Goal: Entertainment & Leisure: Browse casually

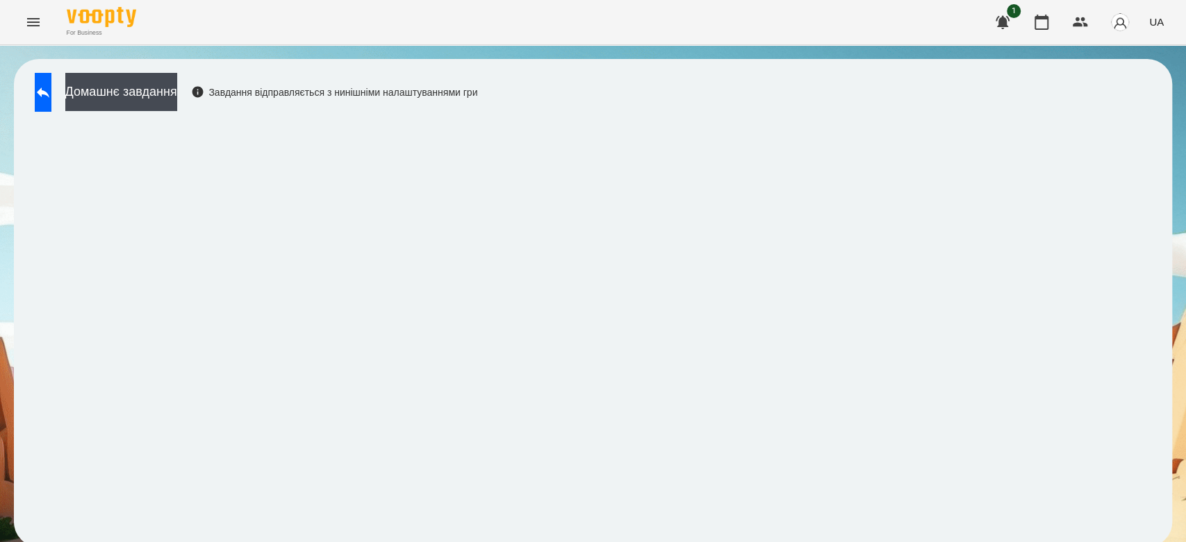
click at [83, 85] on div "Домашнє завдання Завдання відправляється з нинішніми налаштуваннями гри" at bounding box center [252, 96] width 449 height 46
click at [51, 88] on button at bounding box center [43, 92] width 17 height 39
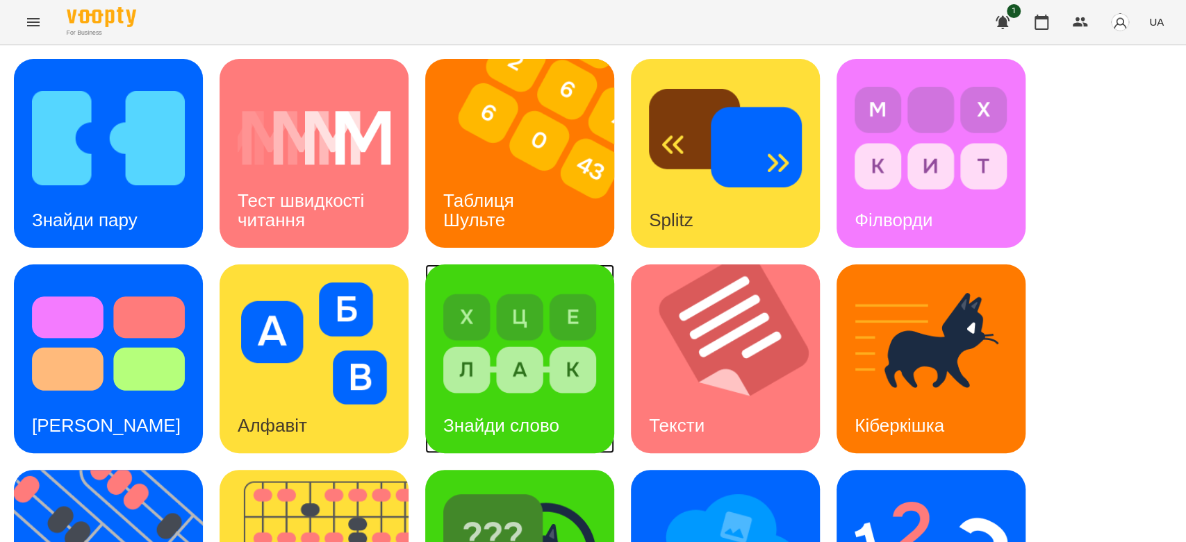
click at [550, 375] on img at bounding box center [519, 344] width 153 height 122
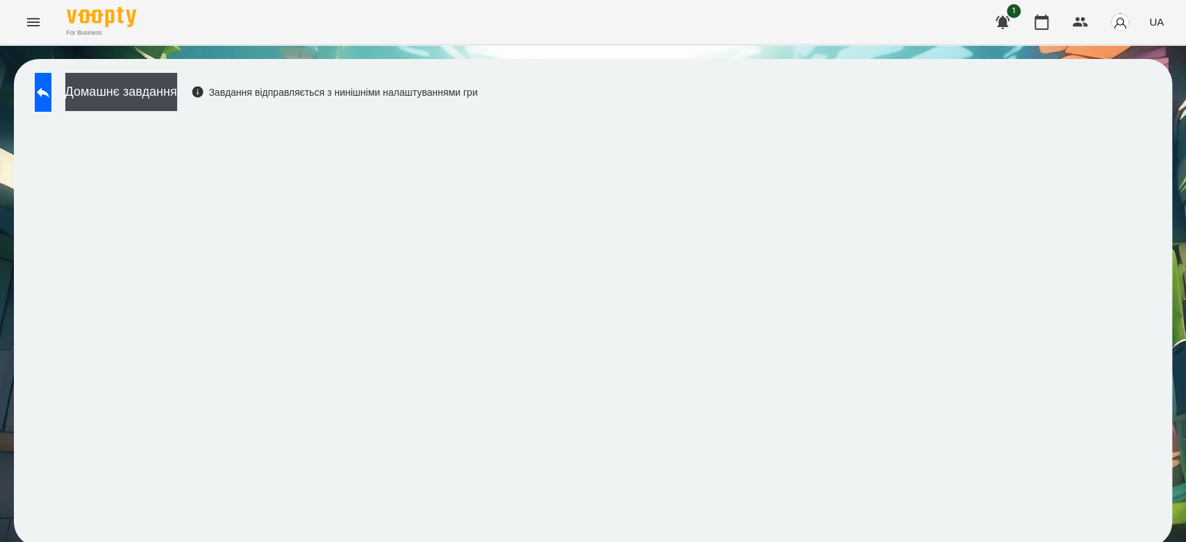
scroll to position [5, 0]
click at [51, 103] on button at bounding box center [43, 92] width 17 height 39
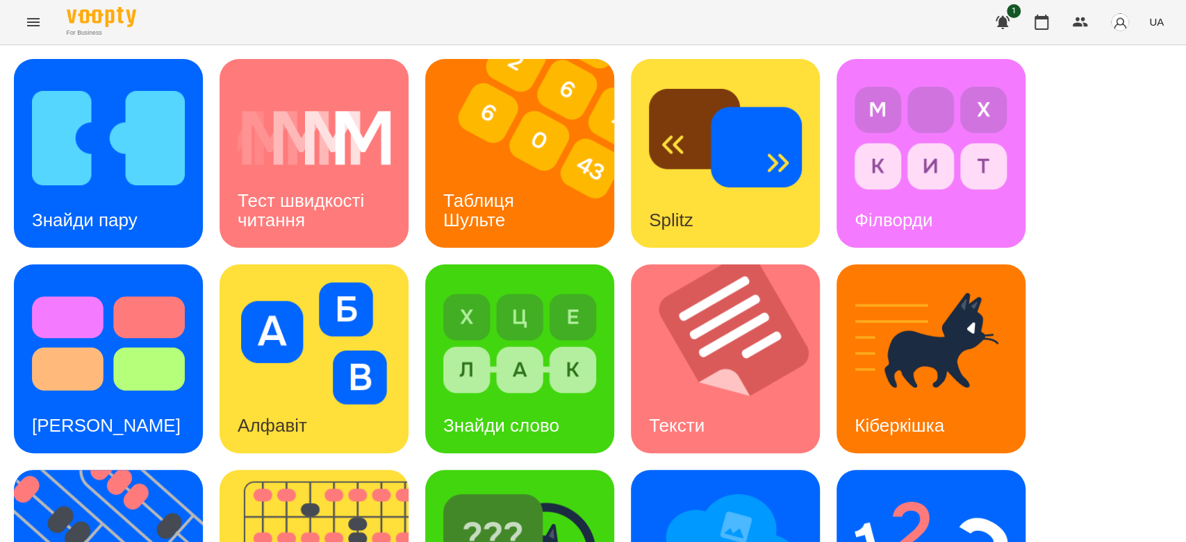
click at [627, 127] on div "Знайди пару Тест швидкості читання Таблиця [PERSON_NAME] Splitz Філворди Тест С…" at bounding box center [593, 462] width 1158 height 806
click at [645, 128] on div "Splitz" at bounding box center [725, 153] width 189 height 189
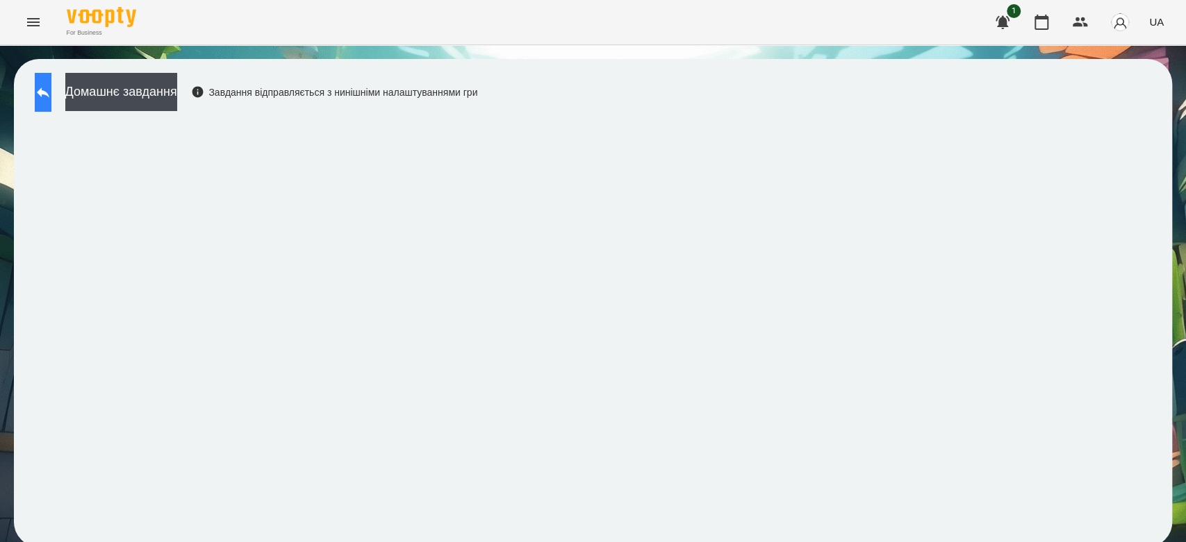
click at [51, 88] on icon at bounding box center [43, 92] width 17 height 17
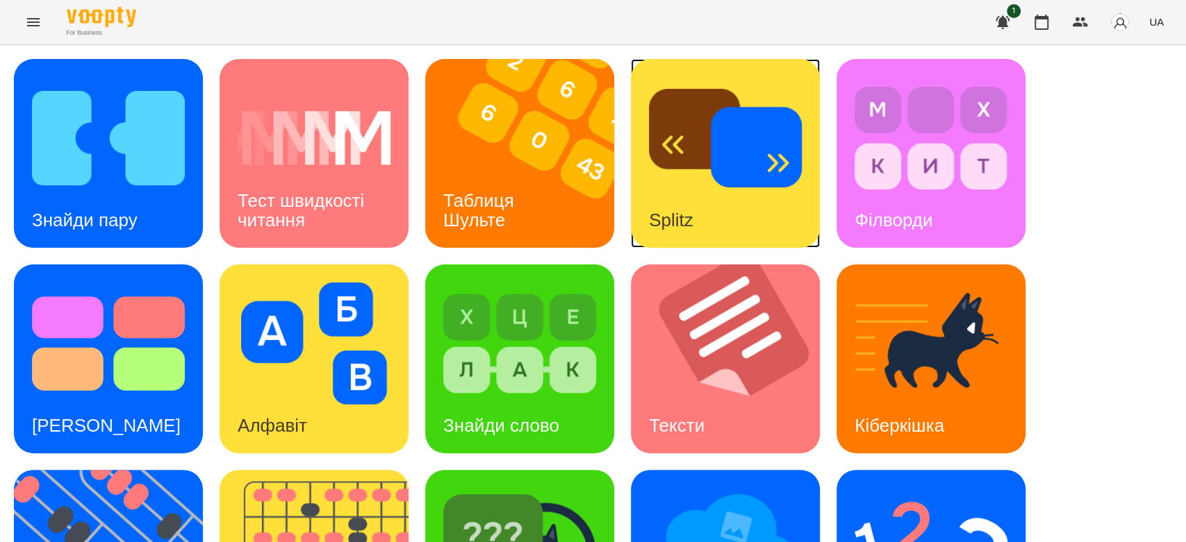
click at [734, 138] on img at bounding box center [725, 138] width 153 height 122
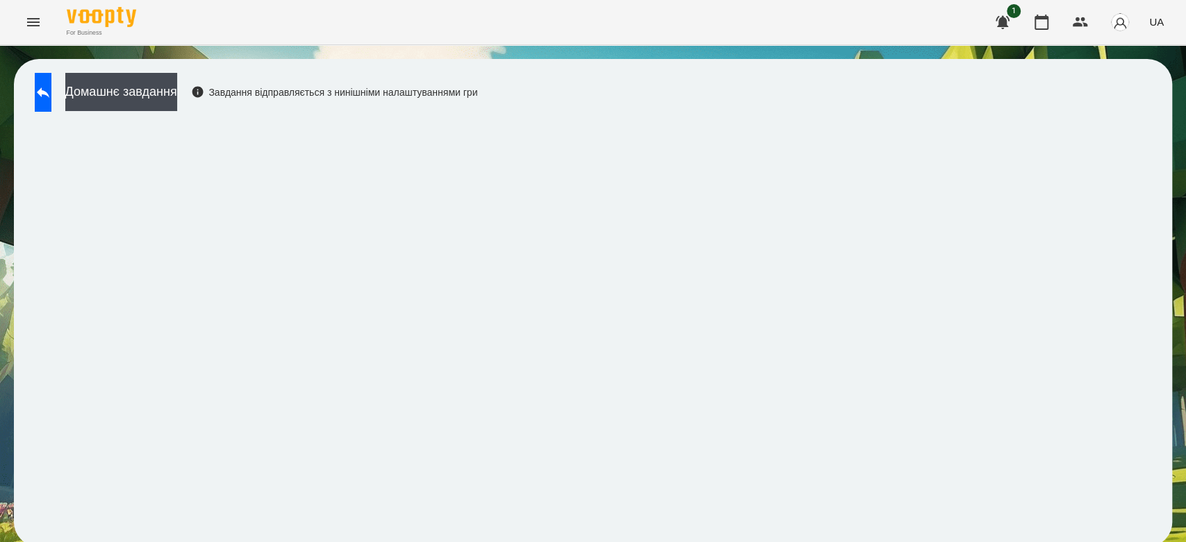
drag, startPoint x: 28, startPoint y: 60, endPoint x: 59, endPoint y: 122, distance: 68.3
click at [41, 24] on div "For Business 1 UA Домашнє завдання Завдання відправляється з нинішніми налаштув…" at bounding box center [593, 280] width 1186 height 561
click at [51, 106] on button at bounding box center [43, 92] width 17 height 39
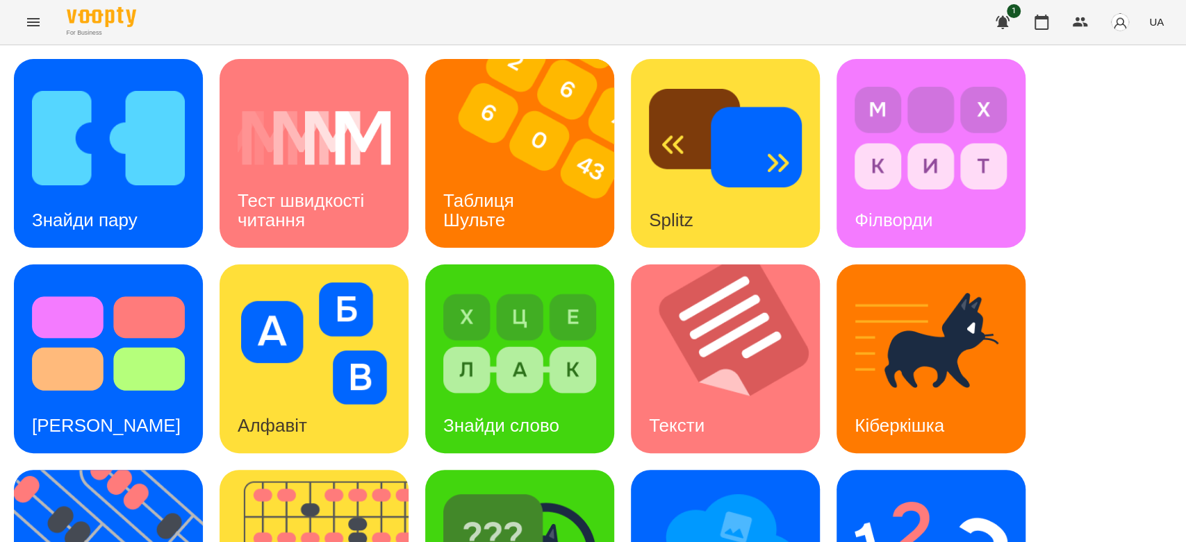
scroll to position [335, 0]
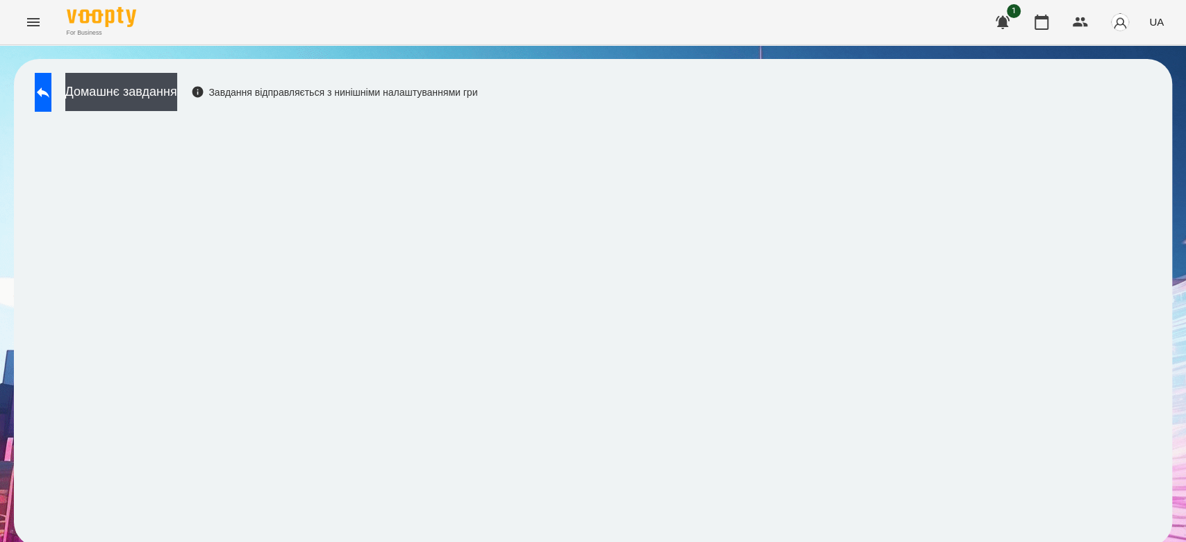
scroll to position [5, 0]
click at [40, 93] on button at bounding box center [43, 92] width 17 height 39
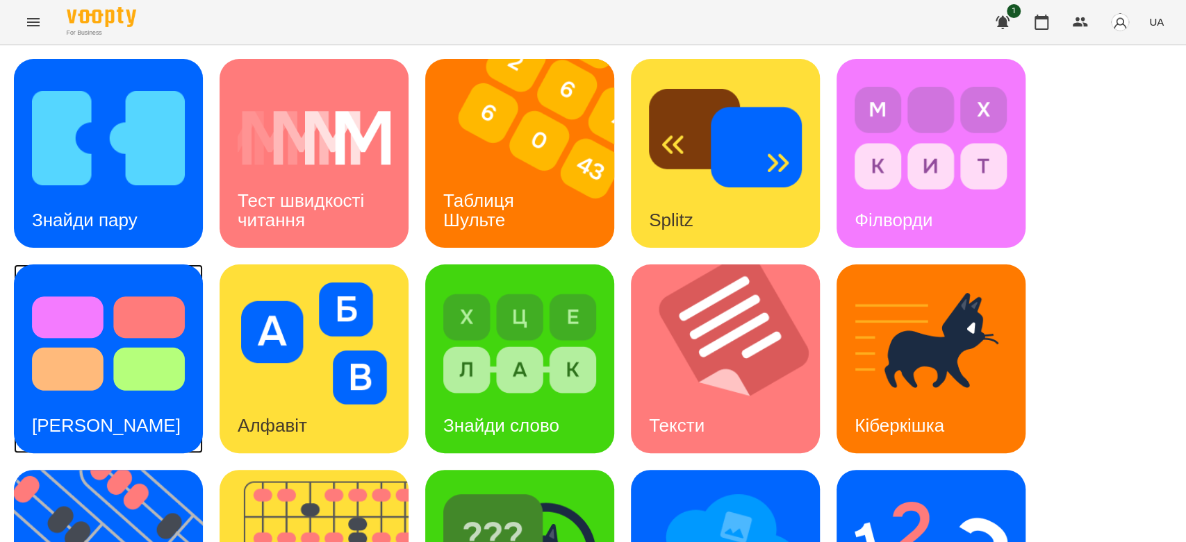
click at [151, 290] on img at bounding box center [108, 344] width 153 height 122
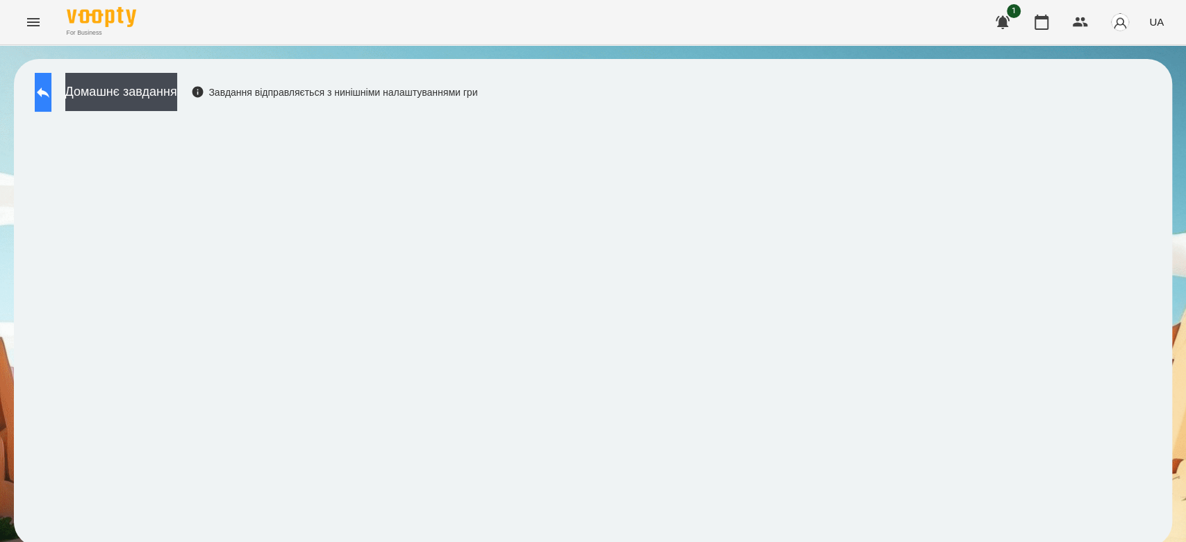
click at [39, 84] on button at bounding box center [43, 92] width 17 height 39
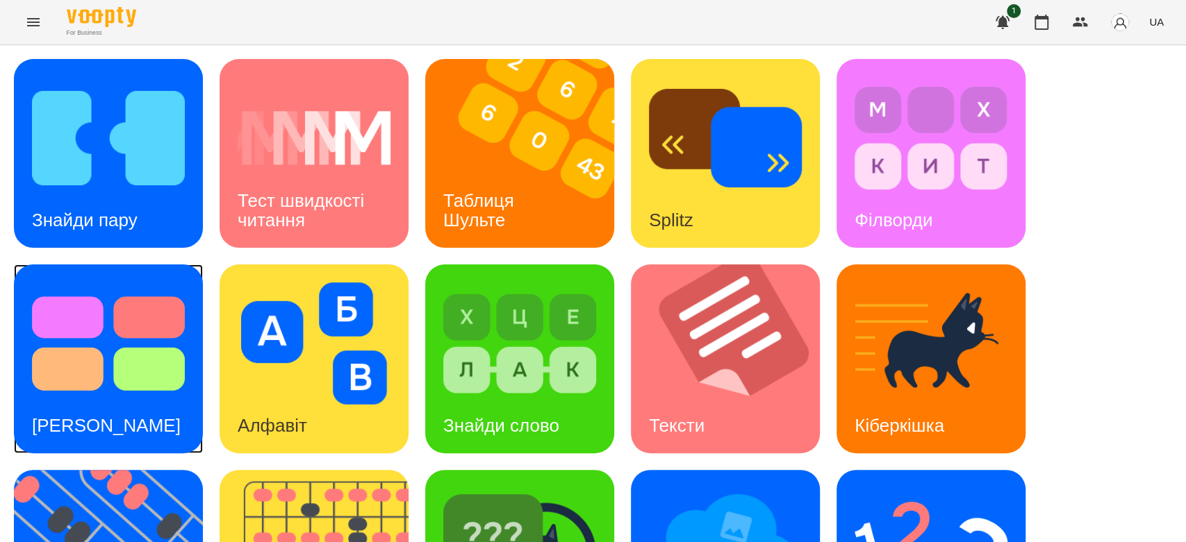
click at [42, 433] on h3 "[PERSON_NAME]" at bounding box center [106, 425] width 149 height 21
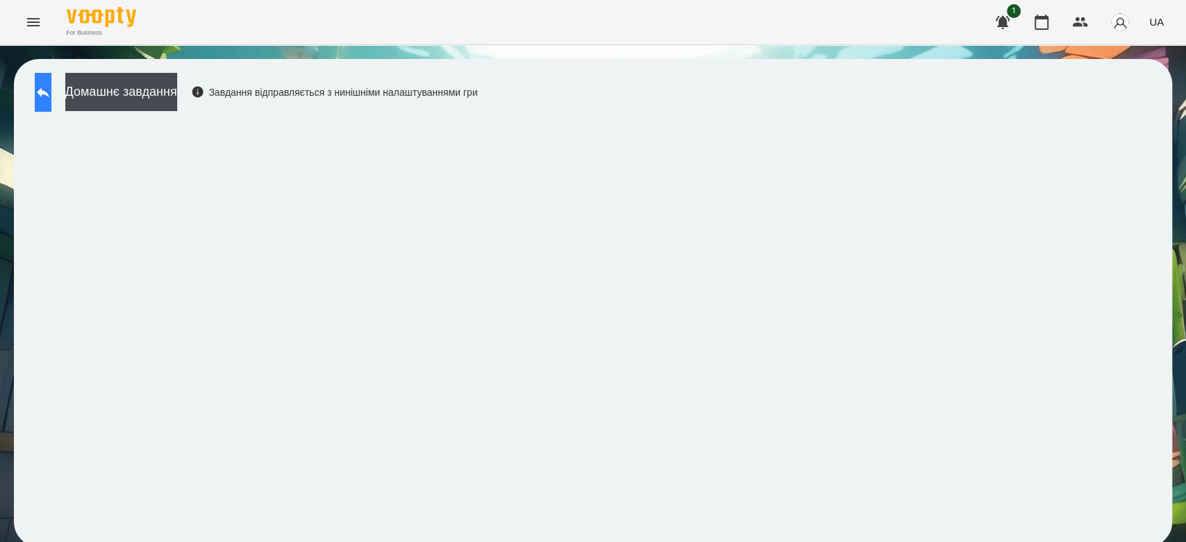
click at [51, 90] on button at bounding box center [43, 92] width 17 height 39
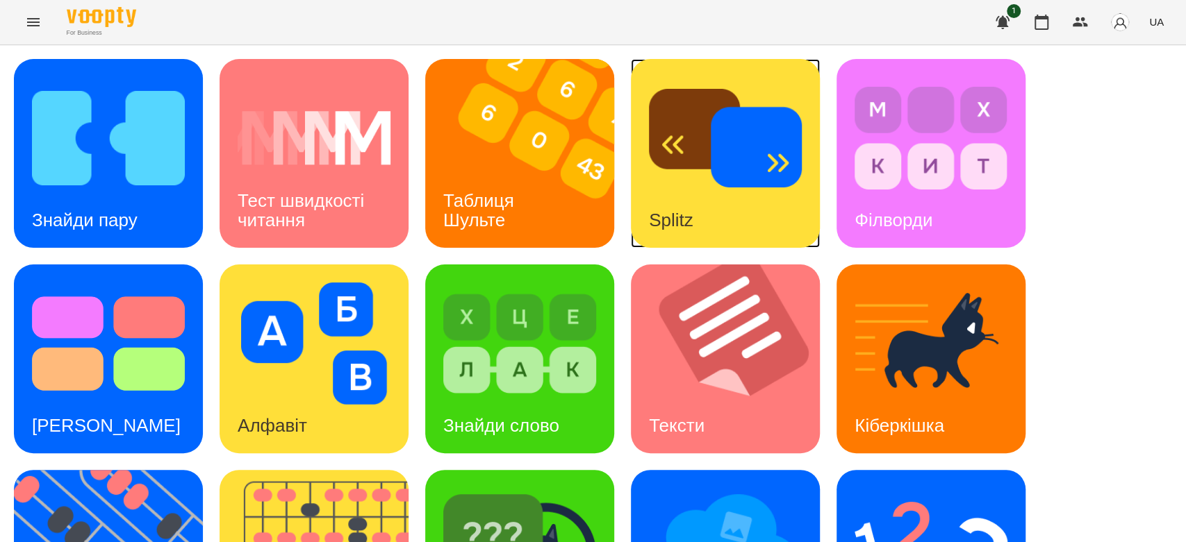
click at [752, 174] on img at bounding box center [725, 138] width 153 height 122
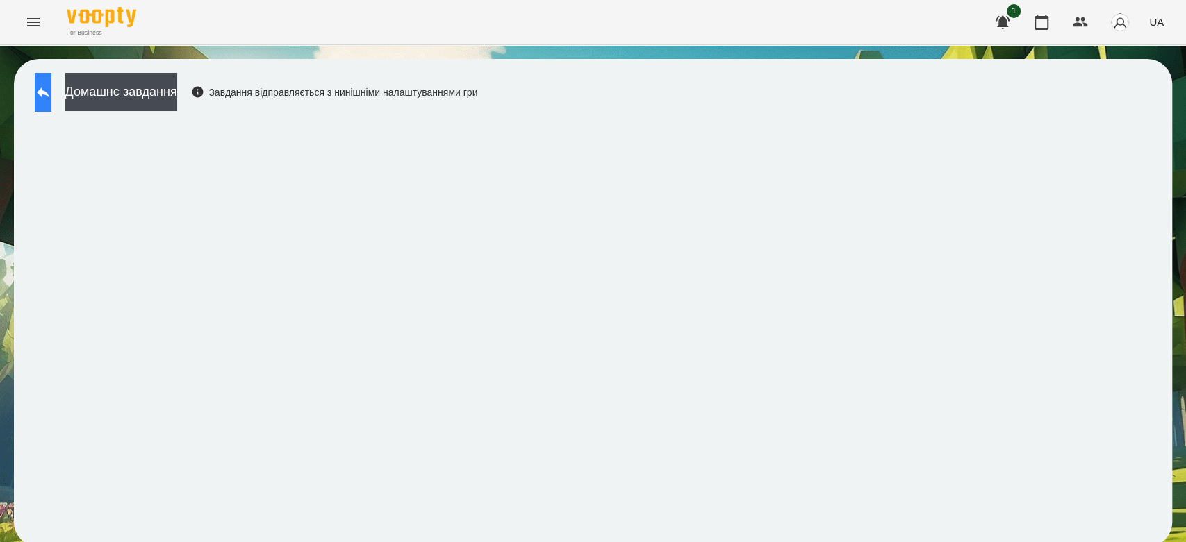
click at [51, 99] on button at bounding box center [43, 92] width 17 height 39
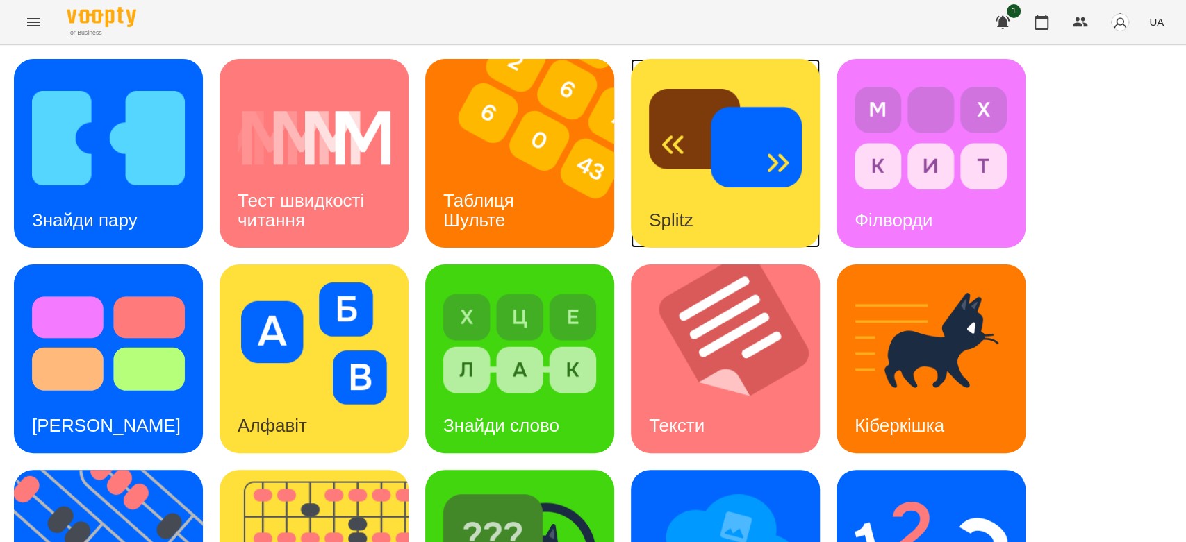
click at [761, 156] on img at bounding box center [725, 138] width 153 height 122
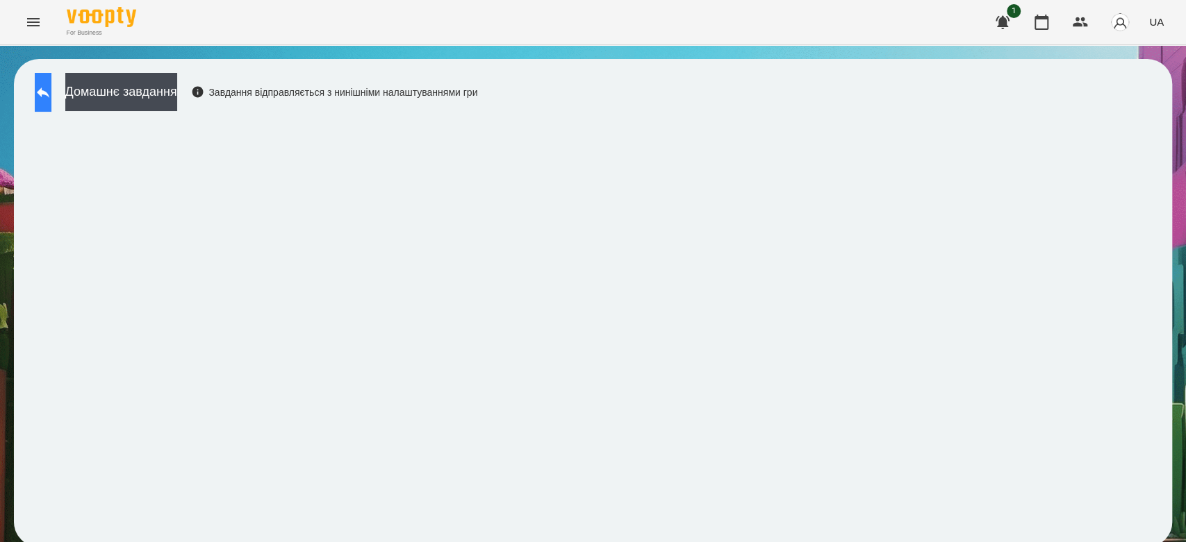
click at [51, 74] on button at bounding box center [43, 92] width 17 height 39
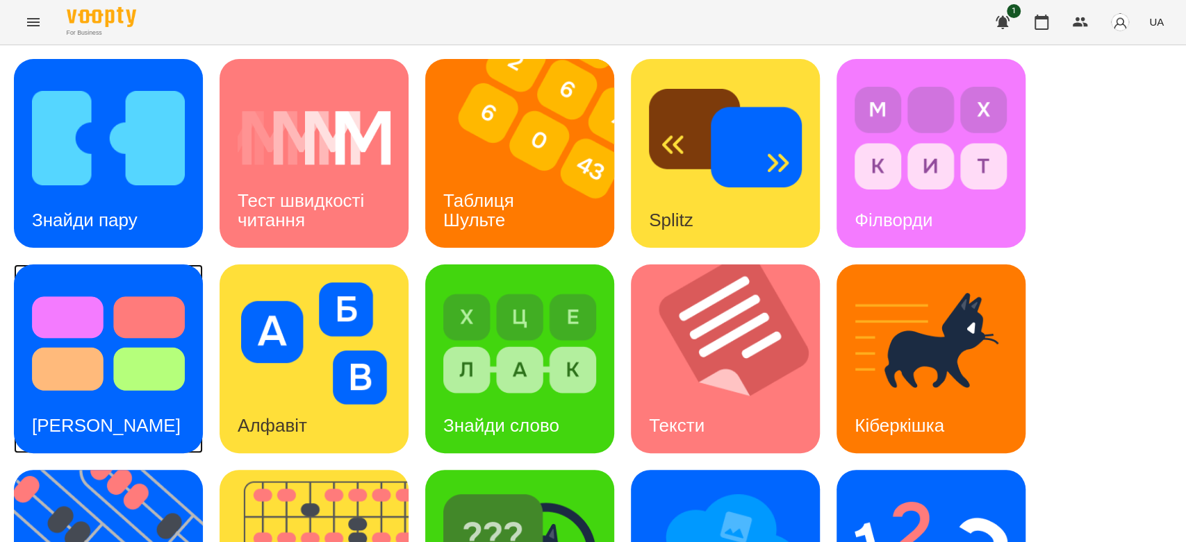
click at [100, 349] on img at bounding box center [108, 344] width 153 height 122
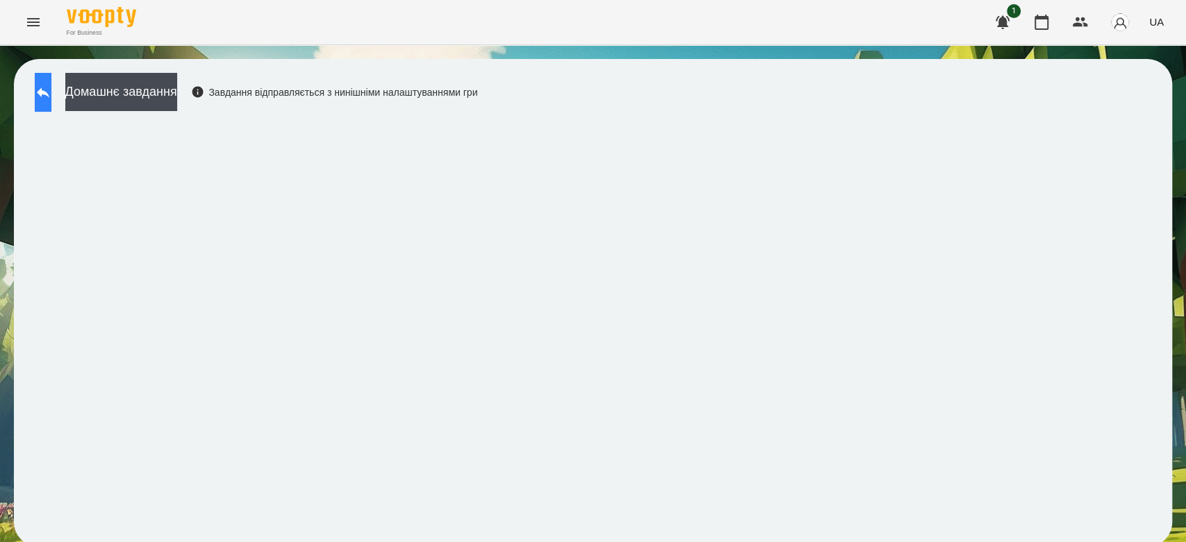
click at [48, 105] on button at bounding box center [43, 92] width 17 height 39
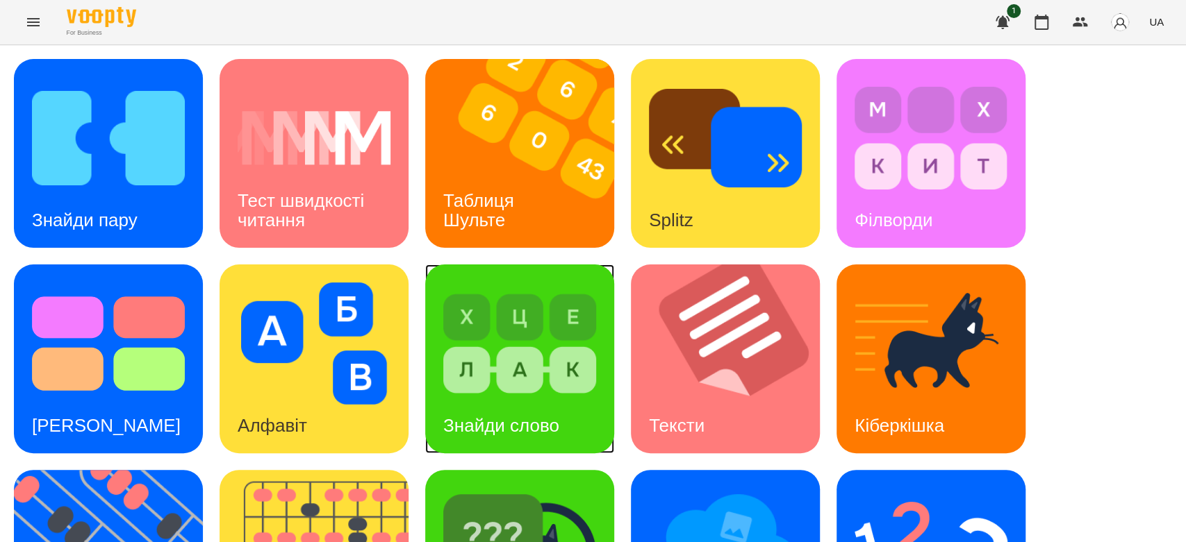
click at [583, 356] on img at bounding box center [519, 344] width 153 height 122
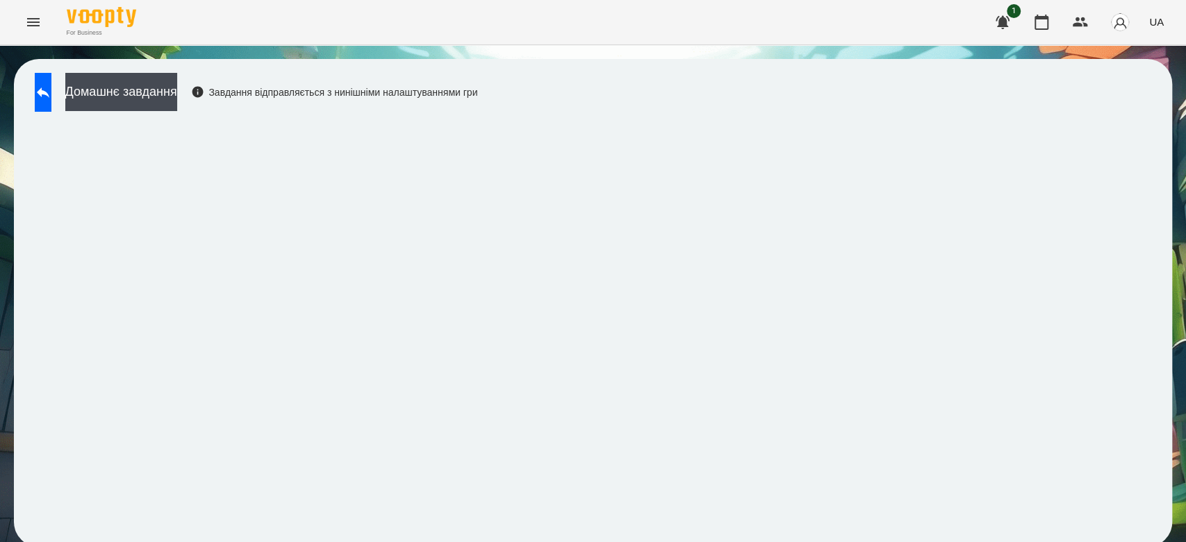
click at [83, 84] on div "Домашнє завдання Завдання відправляється з нинішніми налаштуваннями гри" at bounding box center [252, 96] width 449 height 46
drag, startPoint x: 31, startPoint y: 87, endPoint x: 50, endPoint y: 98, distance: 21.8
click at [50, 98] on div "Домашнє завдання Завдання відправляється з нинішніми налаштуваннями гри" at bounding box center [252, 96] width 449 height 46
click at [50, 98] on icon at bounding box center [43, 92] width 17 height 17
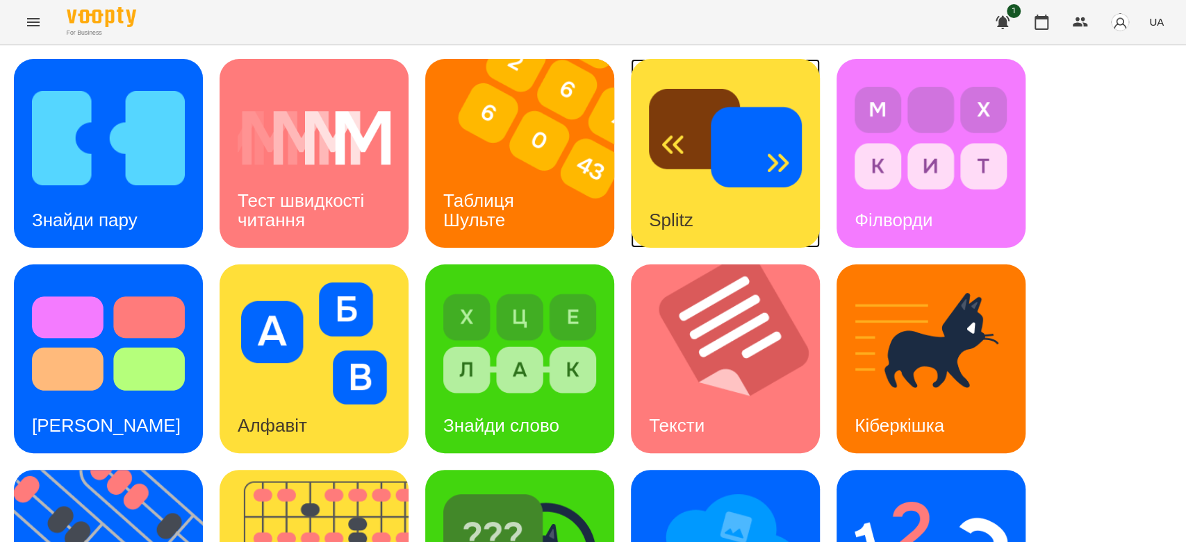
click at [708, 193] on div "Splitz" at bounding box center [671, 220] width 81 height 55
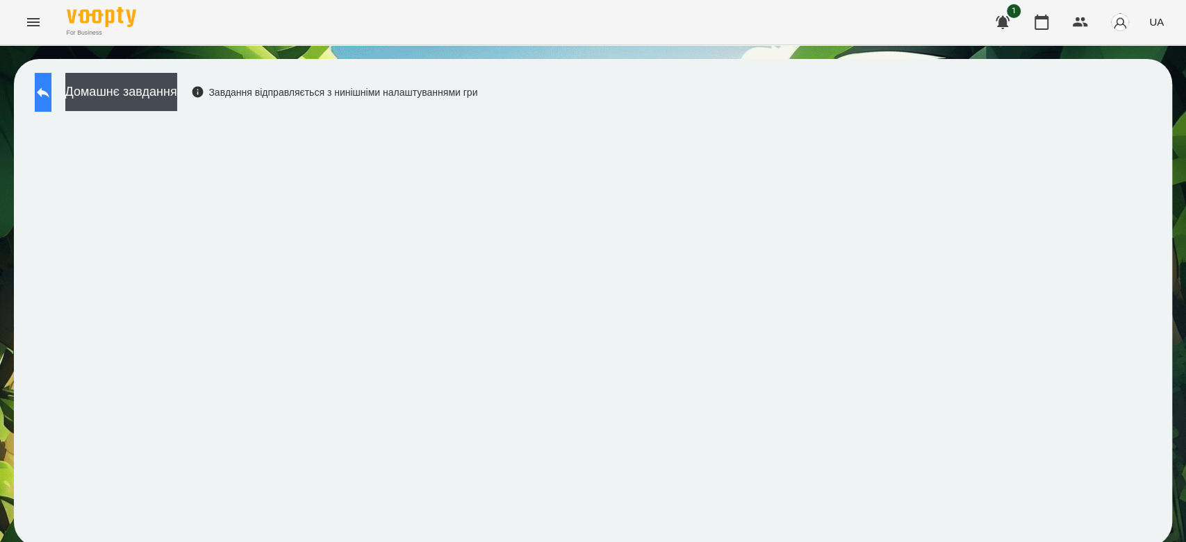
click at [39, 92] on button at bounding box center [43, 92] width 17 height 39
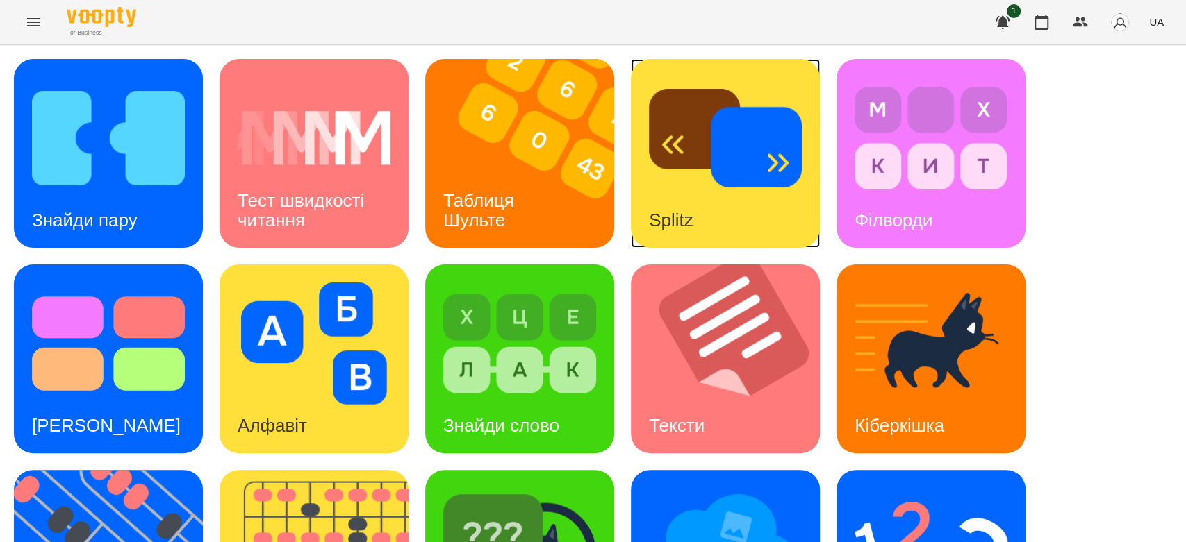
click at [770, 128] on img at bounding box center [725, 138] width 153 height 122
